Goal: Register for event/course

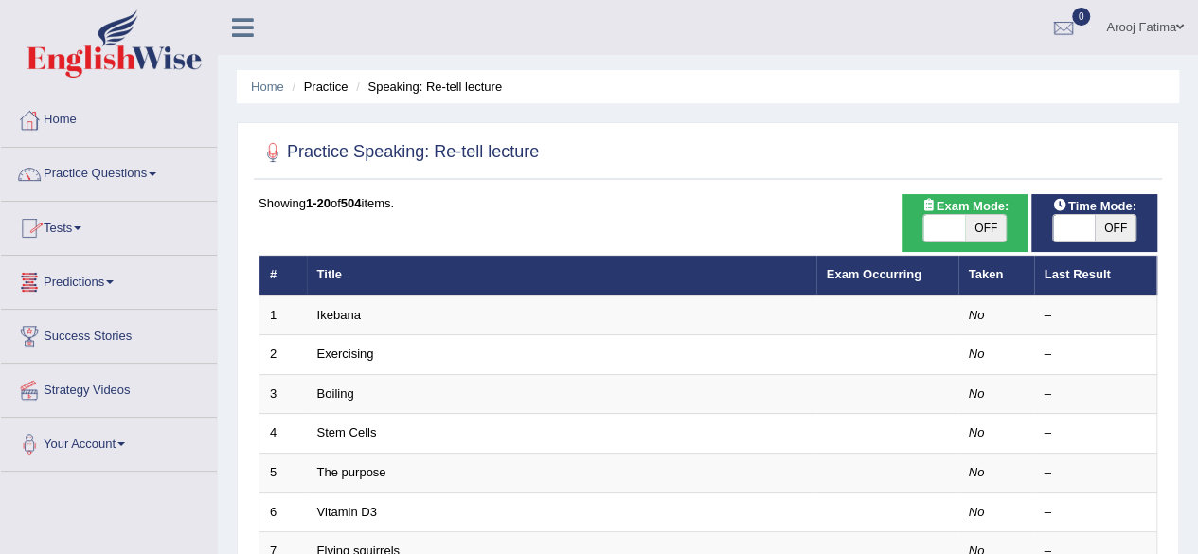
click at [81, 228] on span at bounding box center [78, 228] width 8 height 4
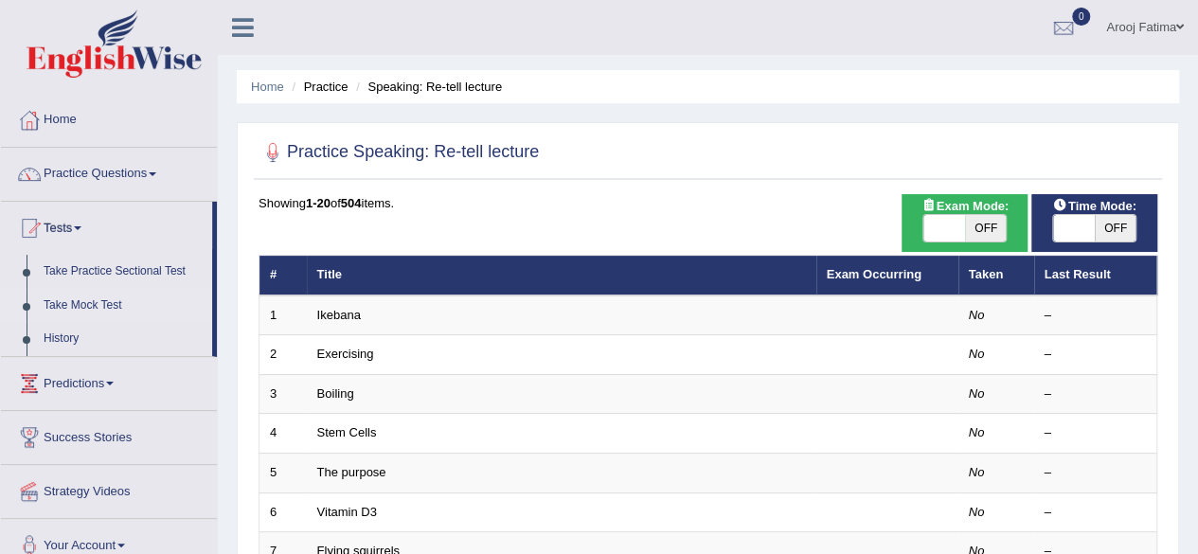
click at [85, 303] on link "Take Mock Test" at bounding box center [123, 306] width 177 height 34
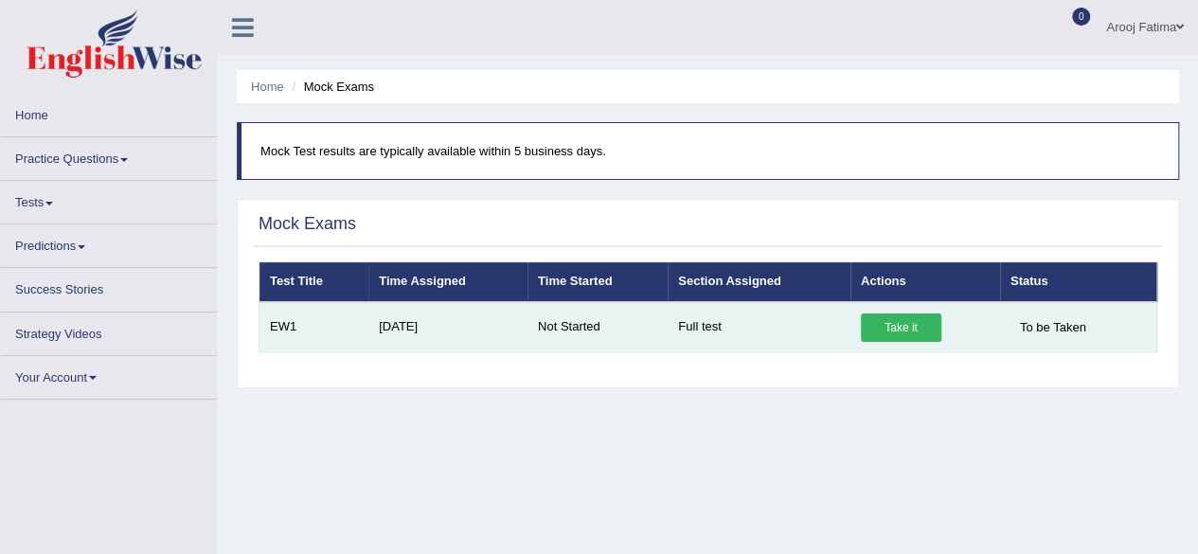
click at [898, 323] on link "Take it" at bounding box center [901, 327] width 80 height 28
click at [895, 322] on link "Take it" at bounding box center [901, 327] width 80 height 28
drag, startPoint x: 725, startPoint y: 326, endPoint x: 666, endPoint y: 332, distance: 59.1
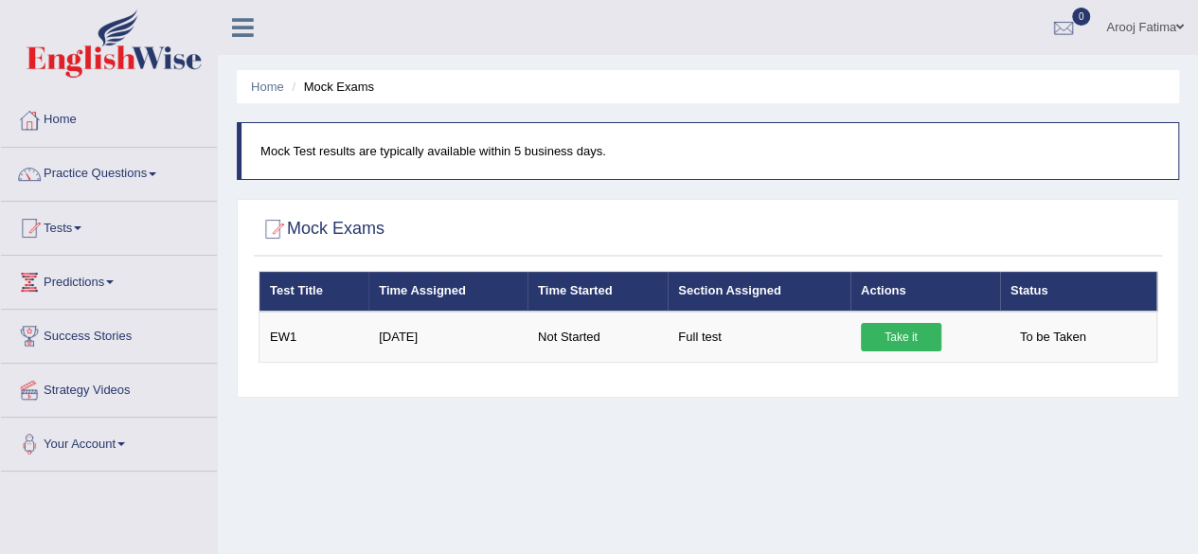
drag, startPoint x: 666, startPoint y: 332, endPoint x: 530, endPoint y: 452, distance: 181.1
click at [530, 452] on div "Home Mock Exams Mock Test results are typically available within 5 business day…" at bounding box center [708, 473] width 980 height 947
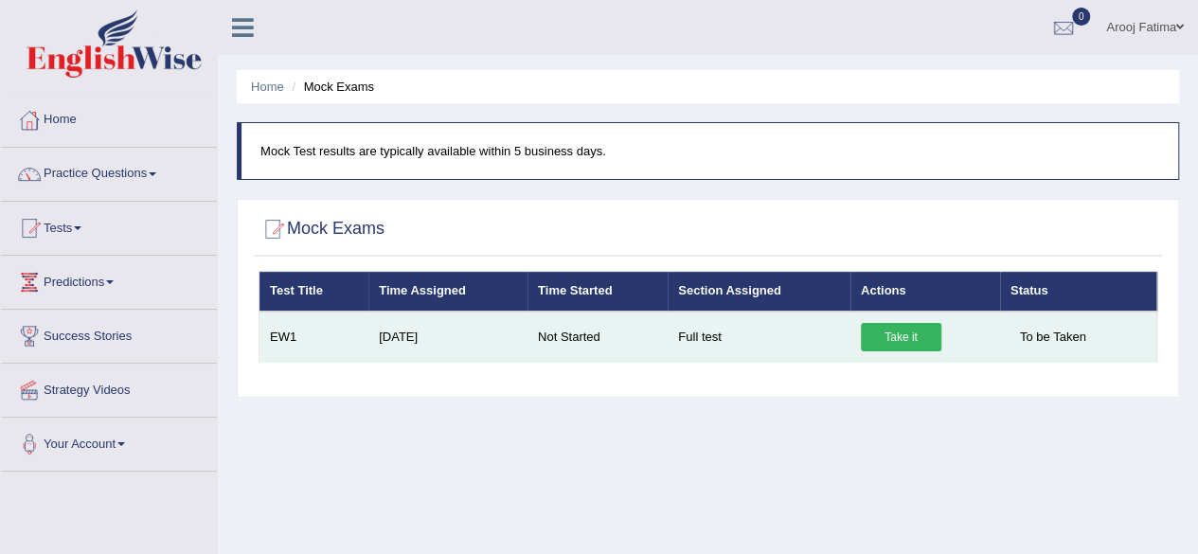
click at [901, 338] on link "Take it" at bounding box center [901, 337] width 80 height 28
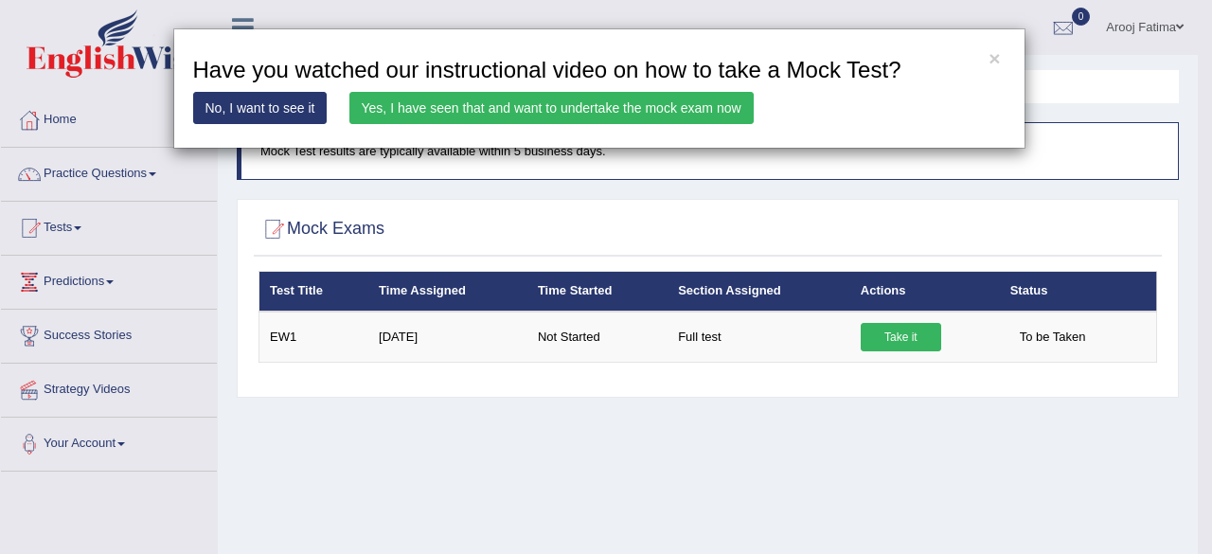
click at [545, 104] on link "Yes, I have seen that and want to undertake the mock exam now" at bounding box center [551, 108] width 404 height 32
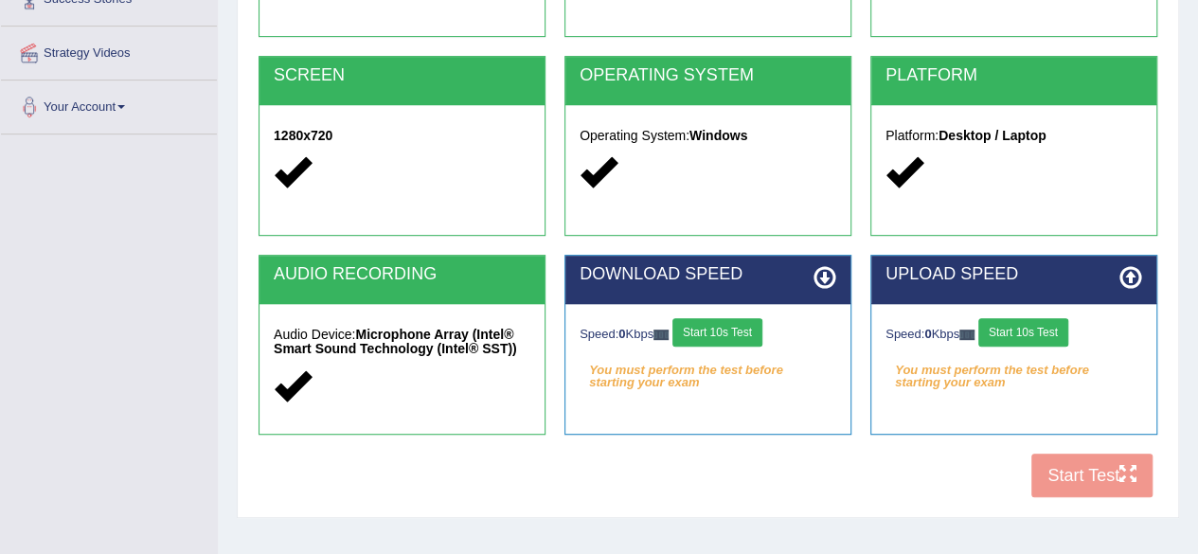
scroll to position [375, 0]
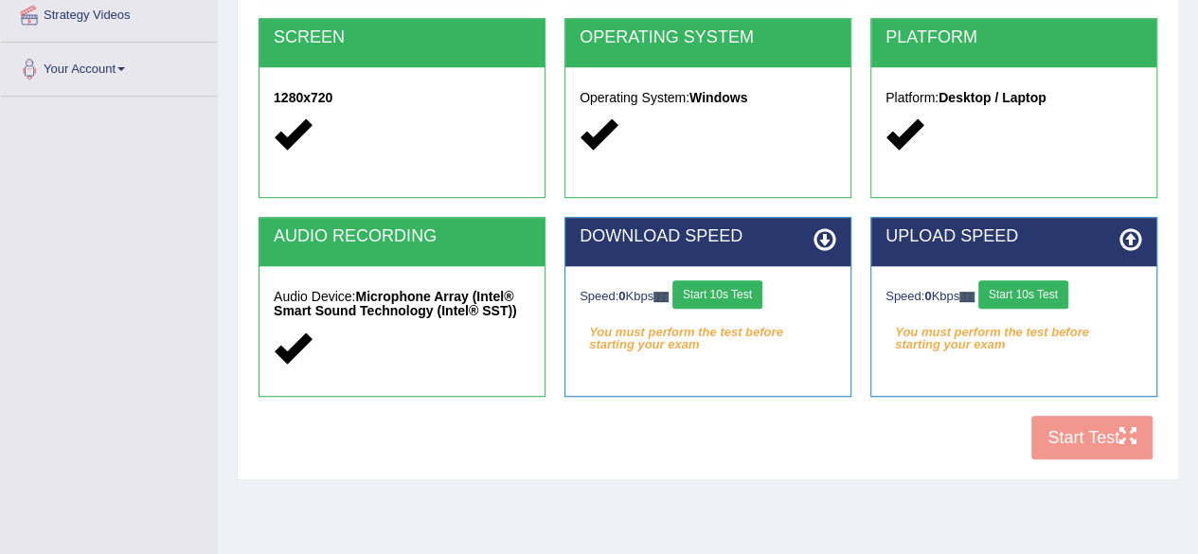
click at [824, 238] on icon at bounding box center [824, 239] width 23 height 23
click at [824, 235] on icon at bounding box center [824, 239] width 23 height 23
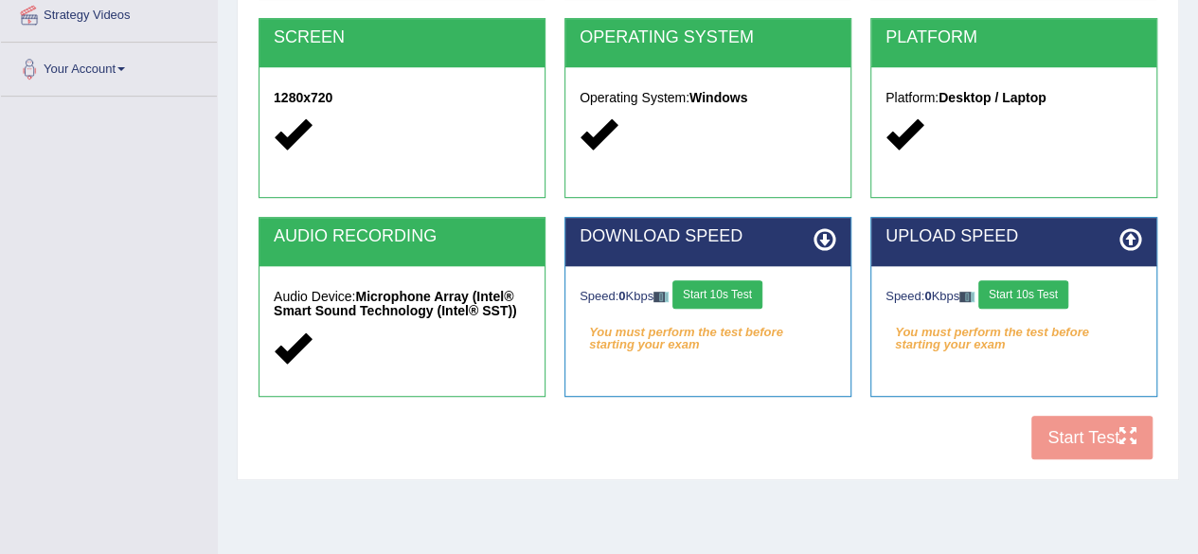
click at [1130, 240] on icon at bounding box center [1130, 239] width 23 height 23
click at [391, 340] on div at bounding box center [402, 349] width 257 height 41
click at [810, 318] on em "You must perform the test before starting your exam" at bounding box center [707, 332] width 257 height 28
click at [733, 290] on button "Start 10s Test" at bounding box center [717, 294] width 90 height 28
click at [790, 499] on div "Home Exams Exam Requirements System Requirements Test COOKIES Cookies Enabled J…" at bounding box center [708, 98] width 980 height 947
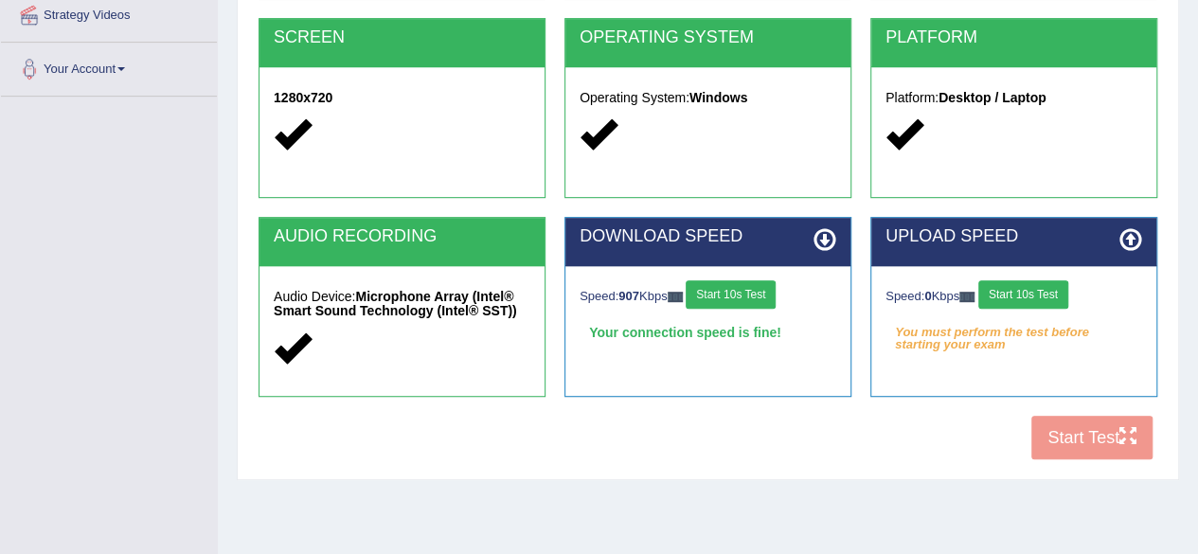
click at [756, 294] on button "Start 10s Test" at bounding box center [730, 294] width 90 height 28
click at [769, 476] on div "System Requirements Test COOKIES Cookies Enabled JAVASCRIPT Javascript Enabled …" at bounding box center [708, 113] width 942 height 733
click at [1026, 291] on button "Start 10s Test" at bounding box center [1023, 294] width 90 height 28
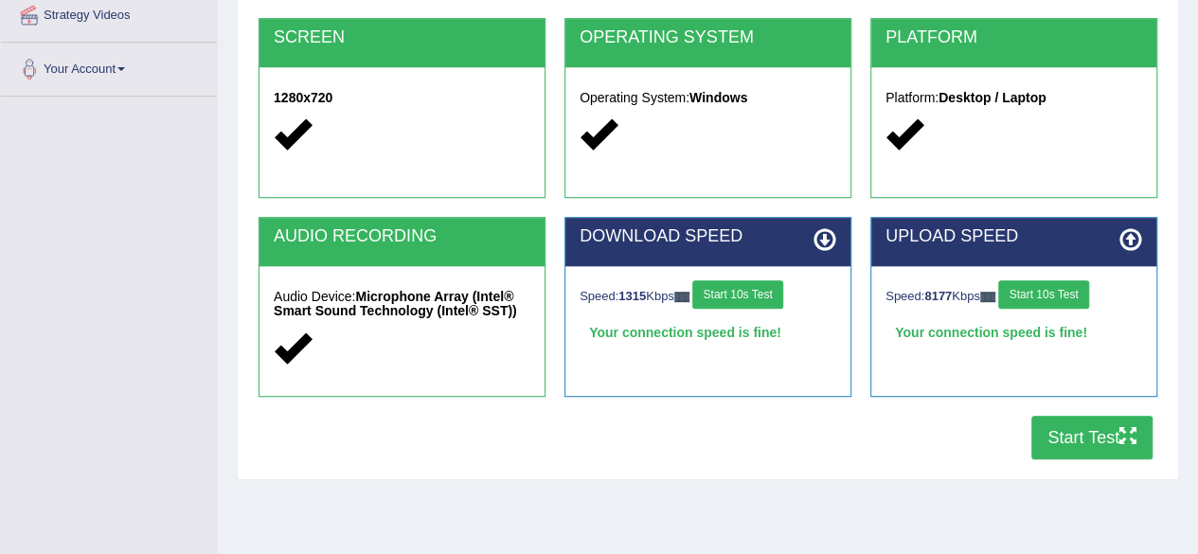
click at [1100, 442] on button "Start Test" at bounding box center [1091, 438] width 121 height 44
